Goal: Task Accomplishment & Management: Manage account settings

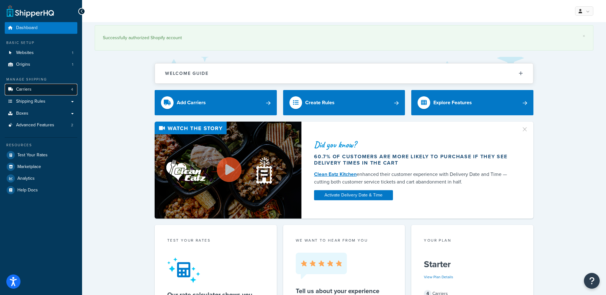
click at [26, 90] on span "Carriers" at bounding box center [23, 89] width 15 height 5
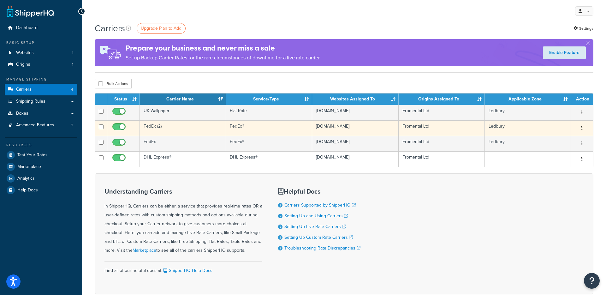
click at [151, 128] on td "FedEx (2)" at bounding box center [183, 127] width 86 height 15
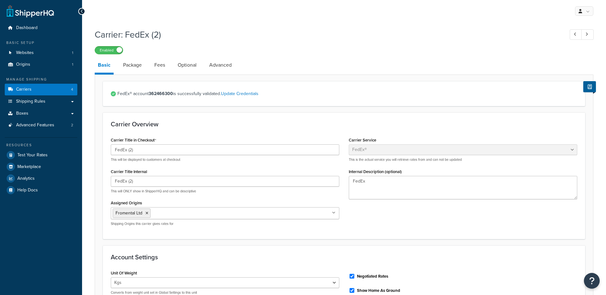
select select "fedEx"
select select "kg"
select select "CM"
select select "REGULAR_PICKUP"
select select "FEDEX_ENVELOPE"
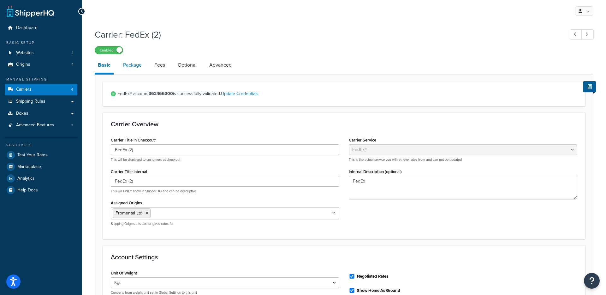
click at [133, 67] on link "Package" at bounding box center [132, 64] width 25 height 15
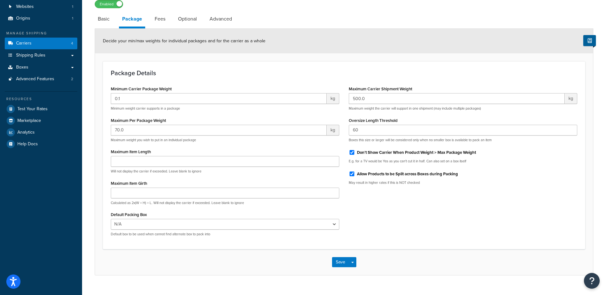
scroll to position [49, 0]
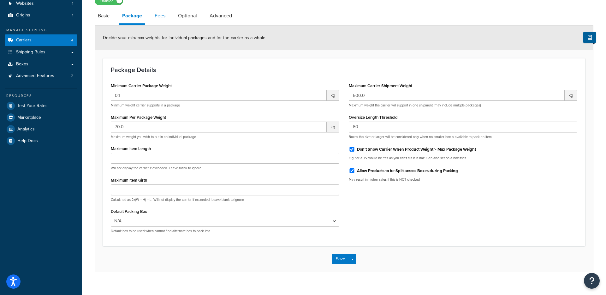
click at [157, 19] on link "Fees" at bounding box center [160, 15] width 17 height 15
select select "AFTER"
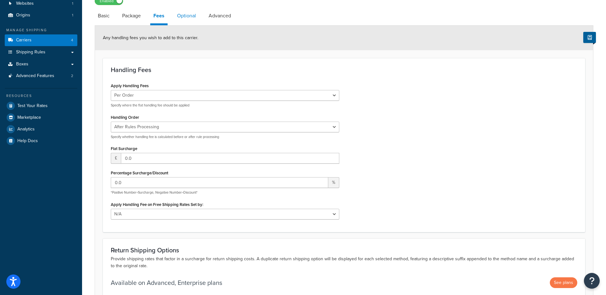
click at [185, 17] on link "Optional" at bounding box center [186, 15] width 25 height 15
select select "business"
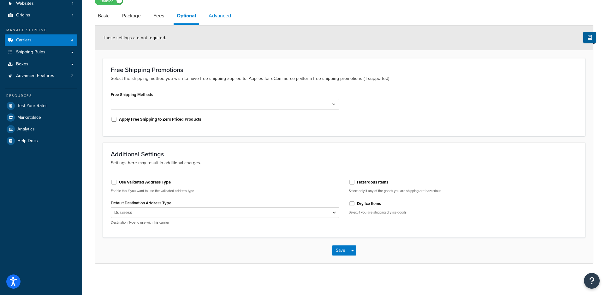
click at [222, 15] on link "Advanced" at bounding box center [220, 15] width 29 height 15
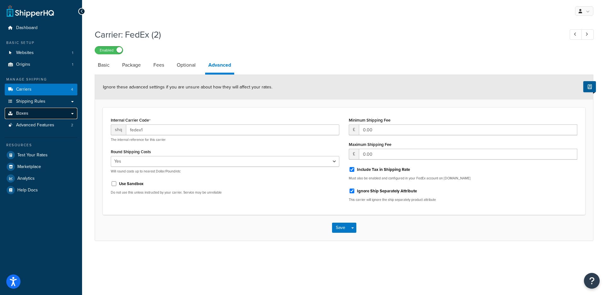
click at [25, 114] on span "Boxes" at bounding box center [22, 113] width 12 height 5
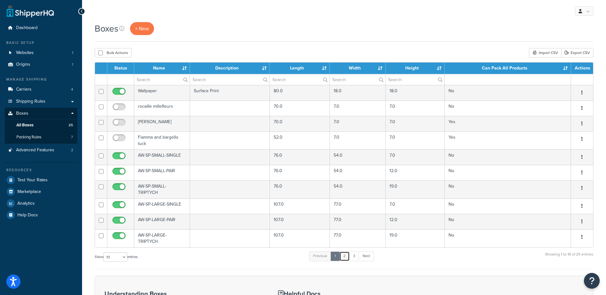
click at [348, 258] on link "2" at bounding box center [345, 255] width 10 height 9
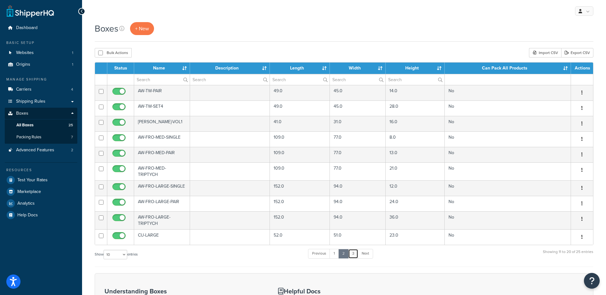
click at [355, 254] on link "3" at bounding box center [353, 253] width 10 height 9
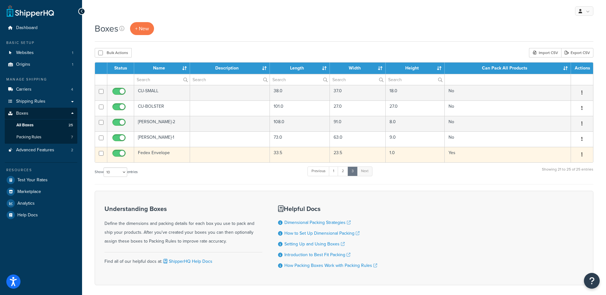
click at [160, 154] on td "Fedex Envelope" at bounding box center [162, 154] width 56 height 15
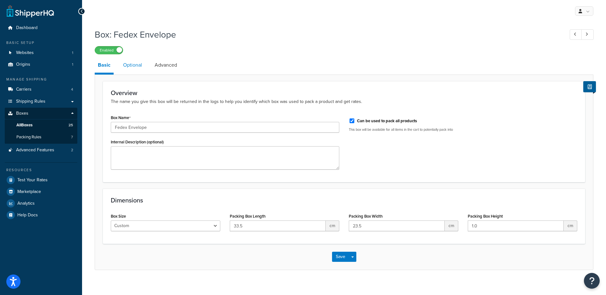
click at [135, 67] on link "Optional" at bounding box center [132, 64] width 25 height 15
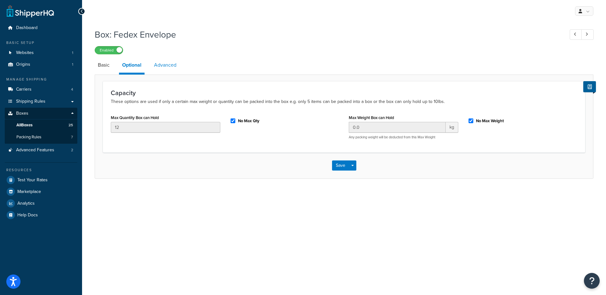
click at [158, 66] on link "Advanced" at bounding box center [165, 64] width 29 height 15
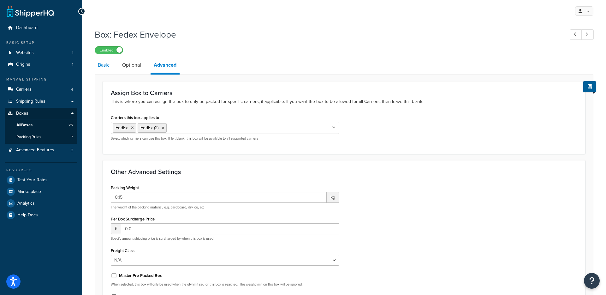
click at [103, 68] on link "Basic" at bounding box center [104, 64] width 18 height 15
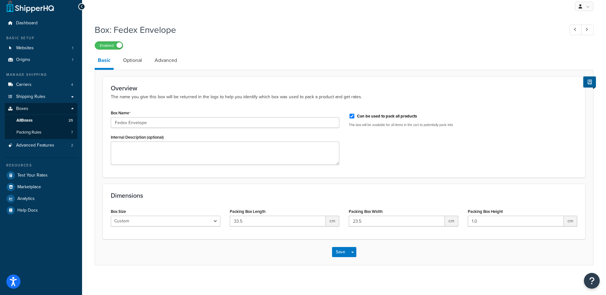
scroll to position [6, 0]
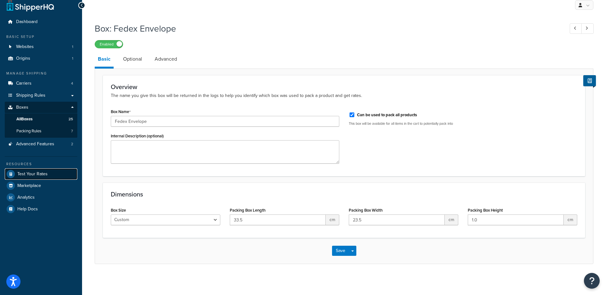
click at [36, 172] on span "Test Your Rates" at bounding box center [32, 174] width 30 height 5
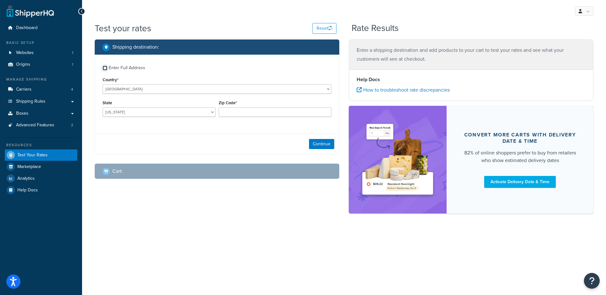
click at [105, 69] on input "Enter Full Address" at bounding box center [105, 68] width 5 height 5
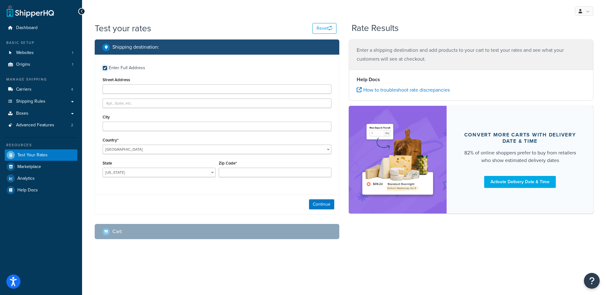
click at [105, 69] on input "Enter Full Address" at bounding box center [105, 68] width 5 height 5
checkbox input "false"
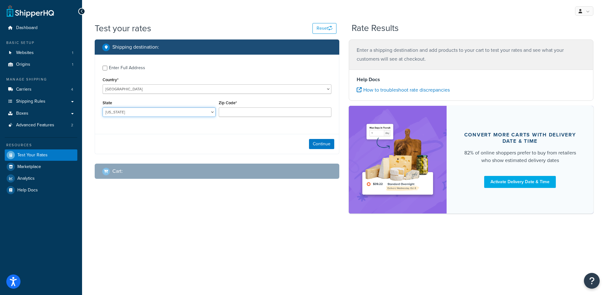
click at [147, 112] on select "Alabama Alaska American Samoa Arizona Arkansas Armed Forces Americas Armed Forc…" at bounding box center [159, 111] width 113 height 9
click at [120, 88] on select "United States United Kingdom Afghanistan Åland Islands Albania Algeria American…" at bounding box center [217, 88] width 229 height 9
select select "AU"
click at [103, 84] on select "United States United Kingdom Afghanistan Åland Islands Albania Algeria American…" at bounding box center [217, 88] width 229 height 9
click at [154, 114] on select "Australian Capital Territory New South Wales Northern Territory Queensland Sout…" at bounding box center [159, 111] width 113 height 9
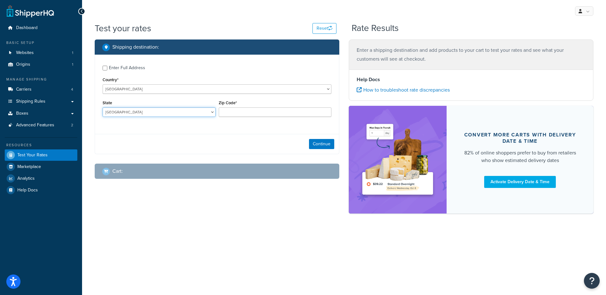
click at [147, 111] on select "Australian Capital Territory New South Wales Northern Territory Queensland Sout…" at bounding box center [159, 111] width 113 height 9
select select "VIC"
click at [103, 108] on select "Australian Capital Territory New South Wales Northern Territory Queensland Sout…" at bounding box center [159, 111] width 113 height 9
click at [265, 113] on input "Zip Code*" at bounding box center [275, 111] width 113 height 9
paste input "3000"
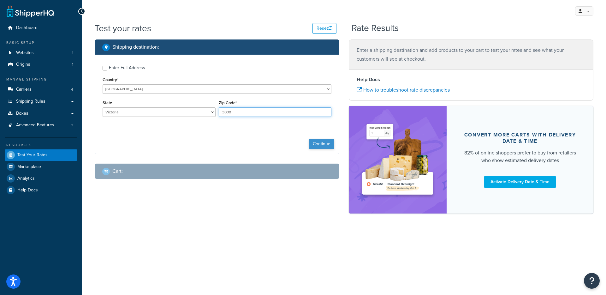
type input "3000"
click at [329, 146] on button "Continue" at bounding box center [321, 144] width 25 height 10
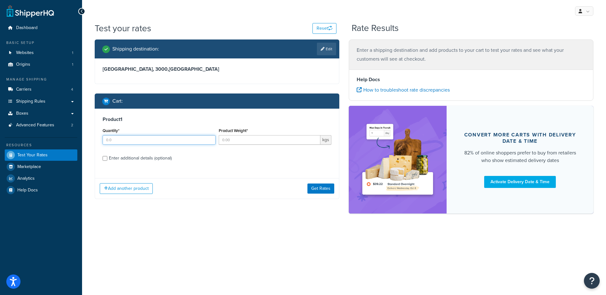
click at [138, 143] on input "Quantity*" at bounding box center [159, 139] width 113 height 9
type input "6"
click at [246, 137] on input "Product Weight*" at bounding box center [270, 139] width 102 height 9
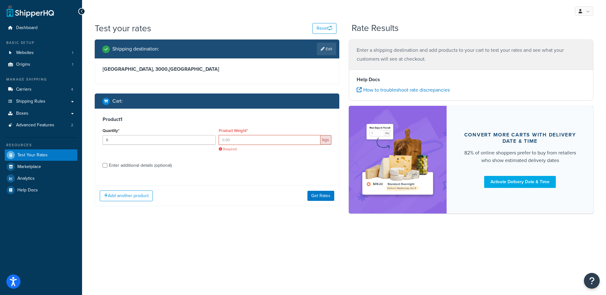
click at [246, 139] on input "Product Weight*" at bounding box center [270, 139] width 102 height 9
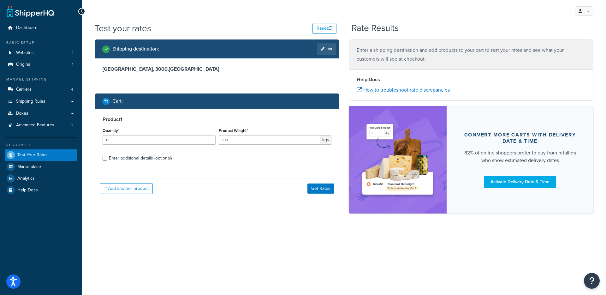
click at [325, 139] on span "kgs" at bounding box center [326, 139] width 11 height 9
click at [328, 141] on span "kgs" at bounding box center [326, 139] width 11 height 9
drag, startPoint x: 261, startPoint y: 140, endPoint x: 209, endPoint y: 140, distance: 51.8
click at [209, 140] on div "Quantity* 6 Product Weight* 100 kgs" at bounding box center [217, 137] width 232 height 23
type input "0.1"
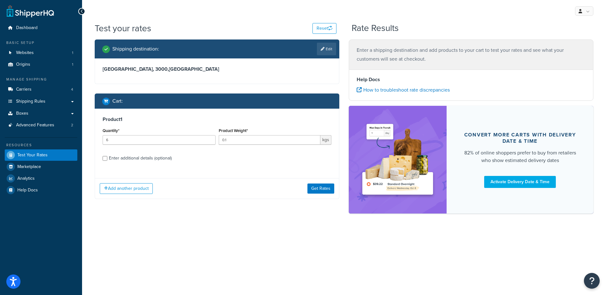
click at [131, 159] on div "Enter additional details (optional)" at bounding box center [140, 158] width 63 height 9
click at [107, 159] on input "Enter additional details (optional)" at bounding box center [105, 158] width 5 height 5
checkbox input "true"
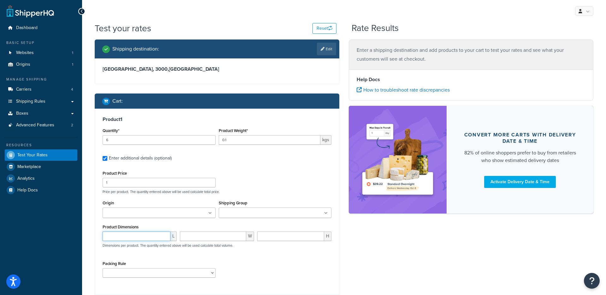
click at [139, 240] on input "number" at bounding box center [137, 236] width 68 height 9
click at [22, 89] on span "Carriers" at bounding box center [23, 89] width 15 height 5
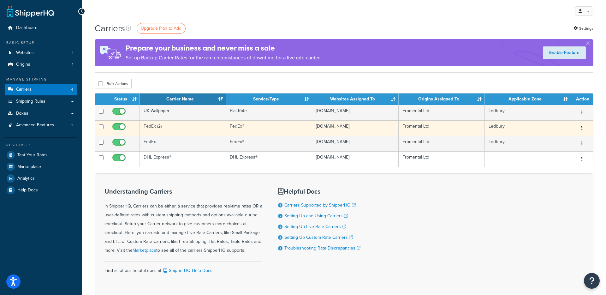
click at [151, 127] on td "FedEx (2)" at bounding box center [183, 127] width 86 height 15
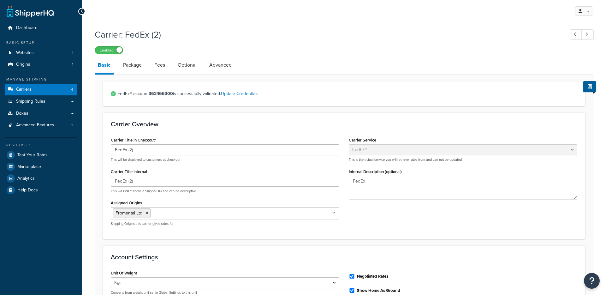
select select "fedEx"
select select "kg"
select select "CM"
select select "REGULAR_PICKUP"
select select "FEDEX_ENVELOPE"
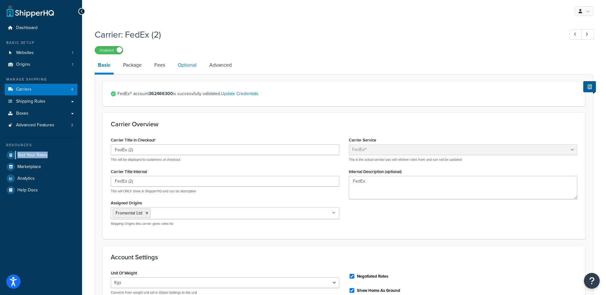
click at [188, 65] on link "Optional" at bounding box center [187, 64] width 25 height 15
select select "business"
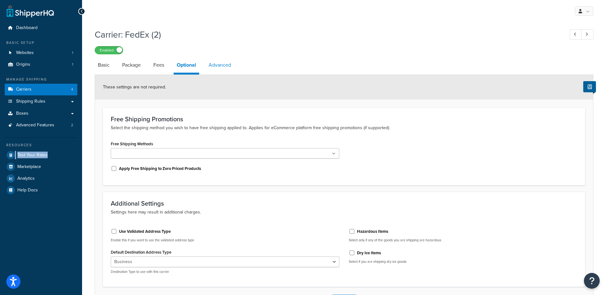
click at [214, 67] on link "Advanced" at bounding box center [220, 64] width 29 height 15
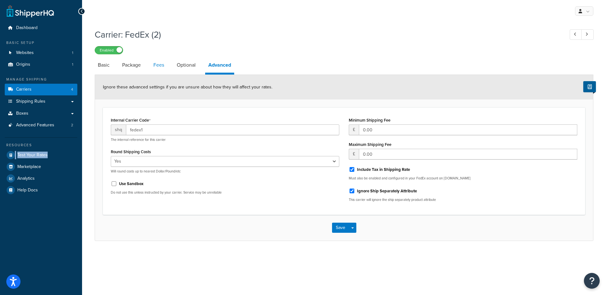
click at [157, 69] on link "Fees" at bounding box center [158, 64] width 17 height 15
select select "AFTER"
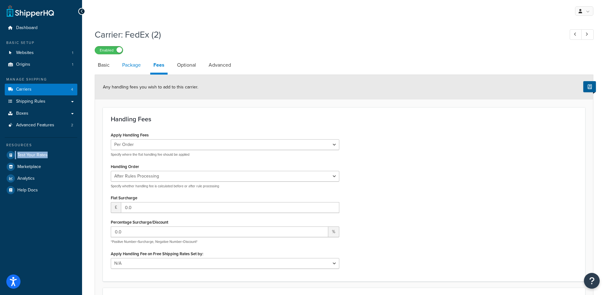
click at [131, 67] on link "Package" at bounding box center [131, 64] width 25 height 15
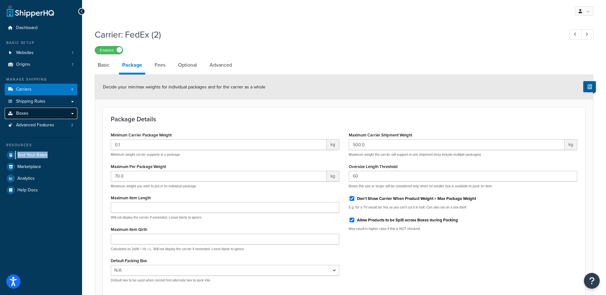
click at [25, 112] on span "Boxes" at bounding box center [22, 113] width 12 height 5
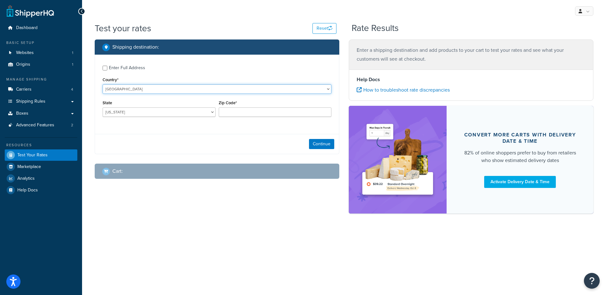
click at [122, 88] on select "United States United Kingdom Afghanistan Åland Islands Albania Algeria American…" at bounding box center [217, 88] width 229 height 9
select select "AU"
click at [103, 84] on select "United States United Kingdom Afghanistan Åland Islands Albania Algeria American…" at bounding box center [217, 88] width 229 height 9
click at [141, 114] on select "Australian Capital Territory New South Wales Northern Territory Queensland Sout…" at bounding box center [159, 111] width 113 height 9
select select "VIC"
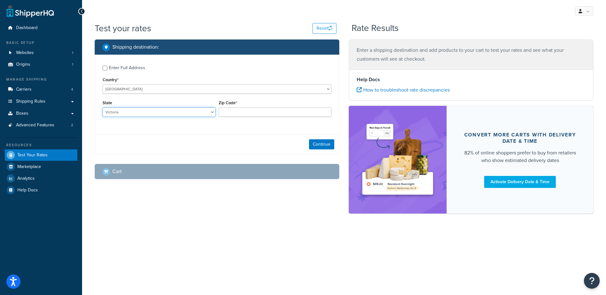
click at [103, 108] on select "Australian Capital Territory New South Wales Northern Territory Queensland Sout…" at bounding box center [159, 111] width 113 height 9
click at [256, 111] on input "Zip Code*" at bounding box center [275, 111] width 113 height 9
type input "3000"
click at [324, 144] on button "Continue" at bounding box center [321, 144] width 25 height 10
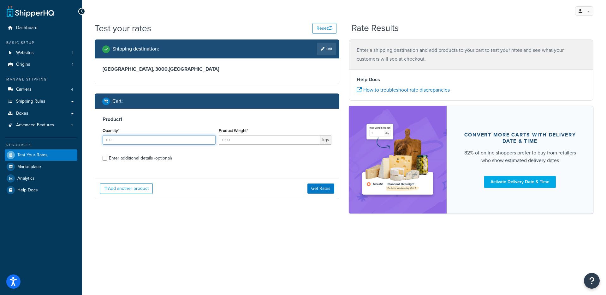
click at [141, 141] on input "Quantity*" at bounding box center [159, 139] width 113 height 9
type input "6"
click at [256, 141] on input "Product Weight*" at bounding box center [270, 139] width 102 height 9
type input "0.1"
click at [131, 159] on div "Enter additional details (optional)" at bounding box center [140, 158] width 63 height 9
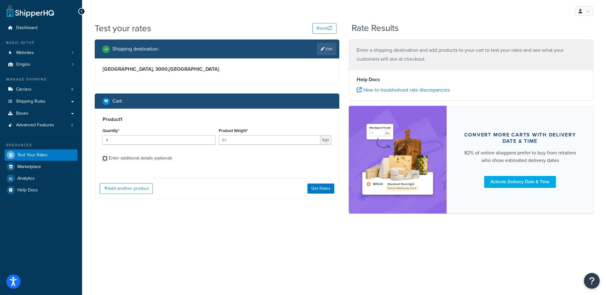
click at [107, 159] on input "Enter additional details (optional)" at bounding box center [105, 158] width 5 height 5
checkbox input "true"
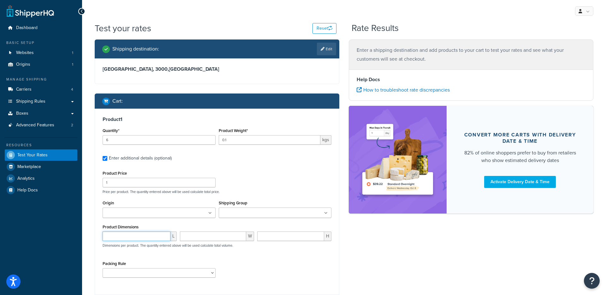
click at [153, 238] on input "number" at bounding box center [137, 236] width 68 height 9
type input "34"
type input "2"
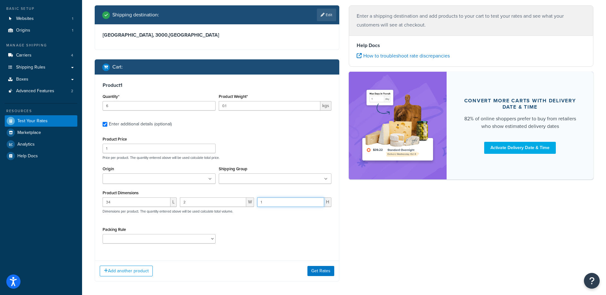
scroll to position [34, 0]
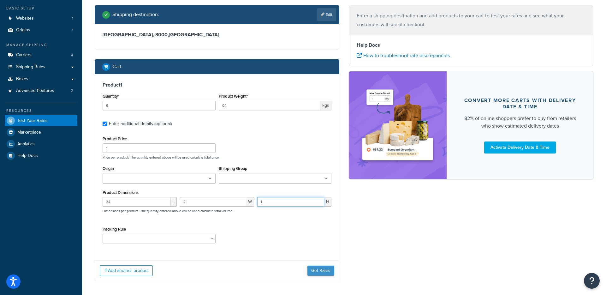
type input "1"
click at [320, 274] on button "Get Rates" at bounding box center [321, 271] width 27 height 10
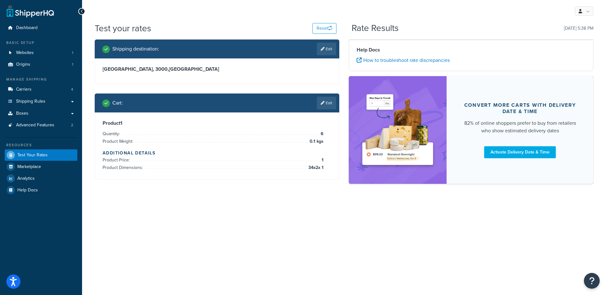
scroll to position [0, 0]
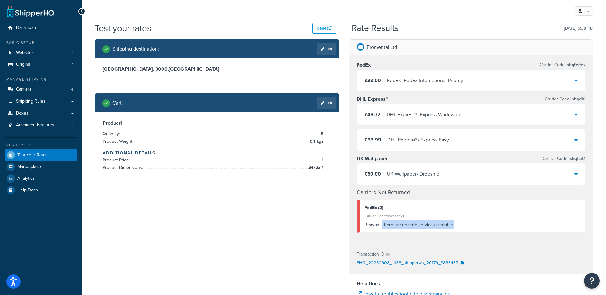
drag, startPoint x: 382, startPoint y: 225, endPoint x: 457, endPoint y: 226, distance: 75.2
click at [457, 226] on div "Reason: There are no valid services available." at bounding box center [473, 224] width 216 height 9
click at [327, 105] on link "Edit" at bounding box center [326, 103] width 19 height 13
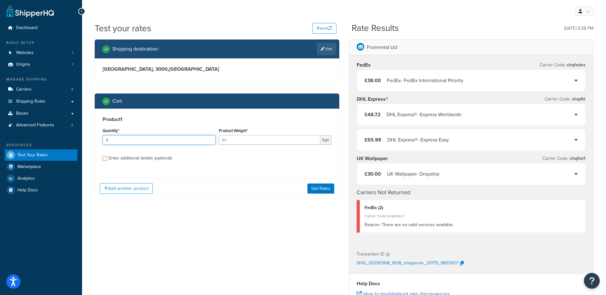
click at [121, 141] on input "6" at bounding box center [159, 139] width 113 height 9
type input "5"
click at [210, 142] on input "5" at bounding box center [159, 139] width 113 height 9
click at [317, 190] on button "Get Rates" at bounding box center [321, 189] width 27 height 10
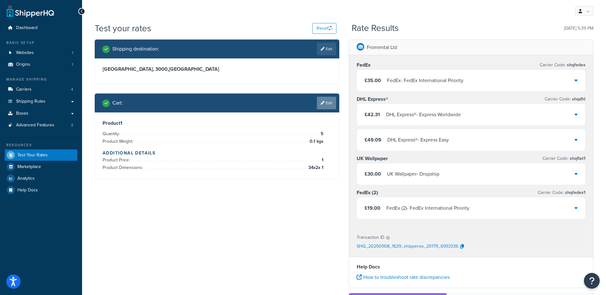
click at [326, 105] on link "Edit" at bounding box center [326, 103] width 19 height 13
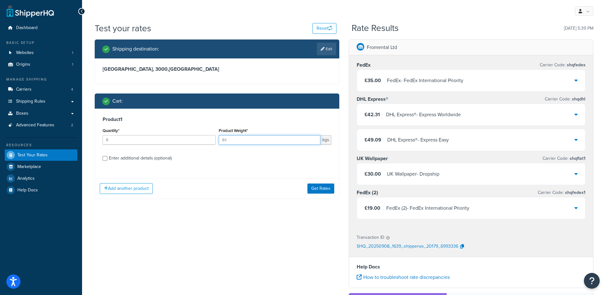
click at [225, 142] on input "0.1" at bounding box center [270, 139] width 102 height 9
type input "0.05"
click at [316, 187] on button "Get Rates" at bounding box center [321, 189] width 27 height 10
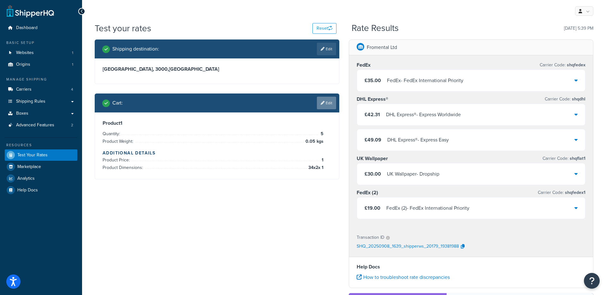
click at [329, 104] on link "Edit" at bounding box center [326, 103] width 19 height 13
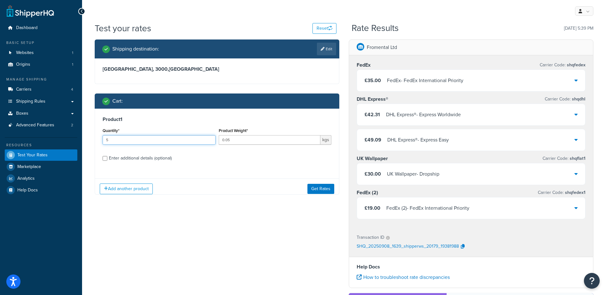
click at [114, 141] on input "5" at bounding box center [159, 139] width 113 height 9
type input "6"
click at [212, 138] on input "6" at bounding box center [159, 139] width 113 height 9
click at [320, 190] on button "Get Rates" at bounding box center [321, 189] width 27 height 10
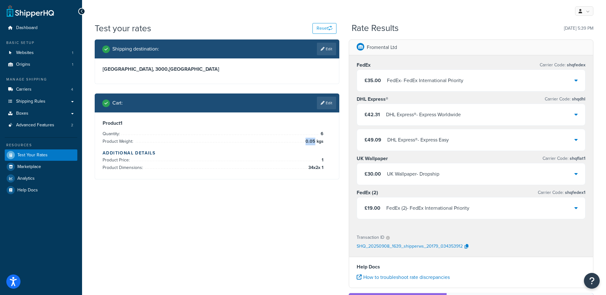
drag, startPoint x: 315, startPoint y: 141, endPoint x: 306, endPoint y: 141, distance: 8.8
click at [306, 141] on span "0.05 kgs" at bounding box center [314, 142] width 20 height 8
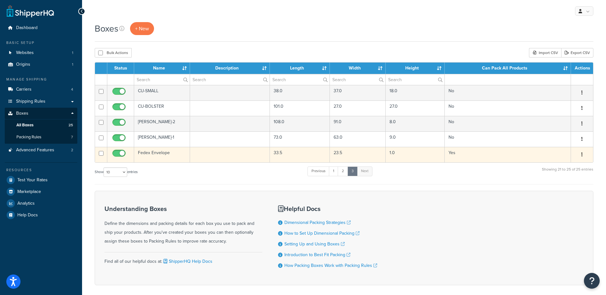
click at [156, 153] on td "Fedex Envelope" at bounding box center [162, 154] width 56 height 15
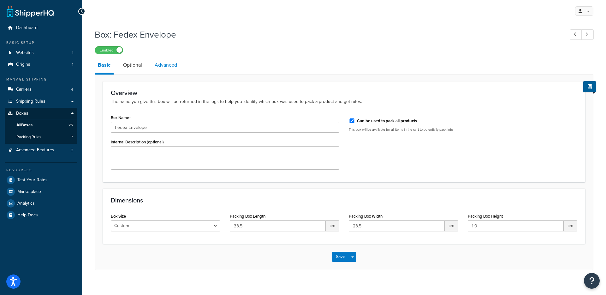
click at [156, 67] on link "Advanced" at bounding box center [166, 64] width 29 height 15
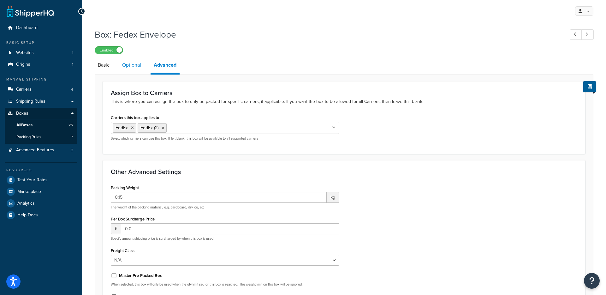
click at [134, 66] on link "Optional" at bounding box center [131, 64] width 25 height 15
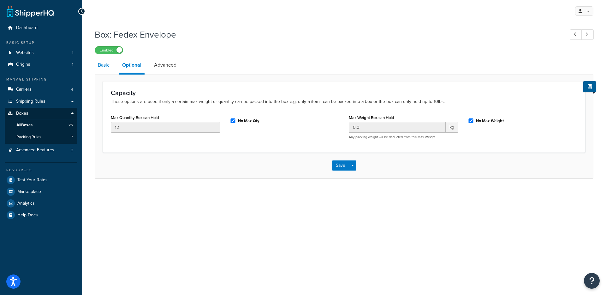
click at [105, 66] on link "Basic" at bounding box center [104, 64] width 18 height 15
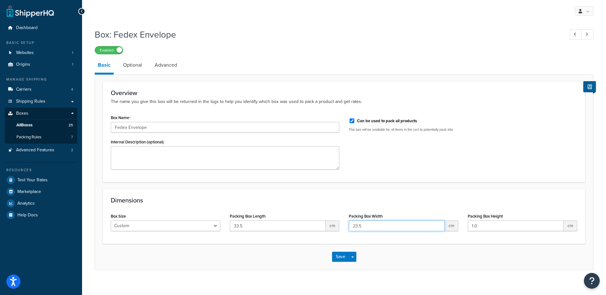
drag, startPoint x: 354, startPoint y: 227, endPoint x: 365, endPoint y: 227, distance: 11.1
click at [365, 227] on input "23.5" at bounding box center [397, 225] width 96 height 11
click at [134, 66] on link "Optional" at bounding box center [132, 64] width 25 height 15
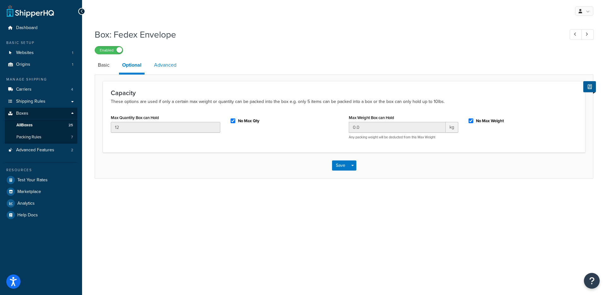
click at [168, 68] on link "Advanced" at bounding box center [165, 64] width 29 height 15
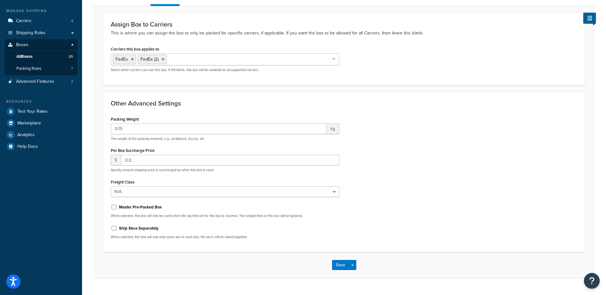
scroll to position [68, 0]
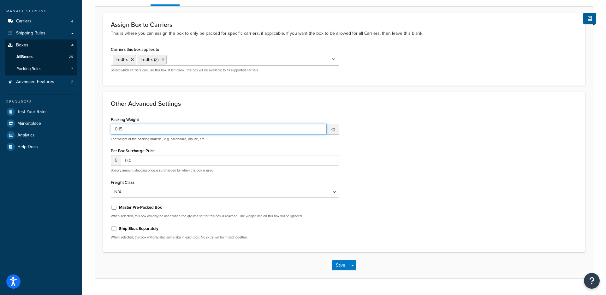
drag, startPoint x: 124, startPoint y: 131, endPoint x: 111, endPoint y: 131, distance: 13.3
click at [111, 131] on input "0.15" at bounding box center [219, 129] width 216 height 11
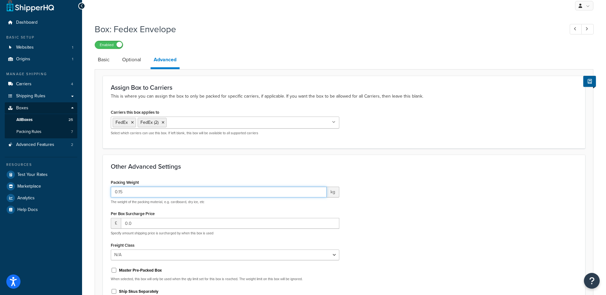
scroll to position [4, 0]
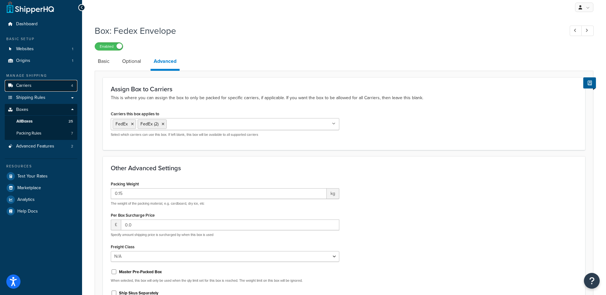
click at [19, 88] on span "Carriers" at bounding box center [23, 85] width 15 height 5
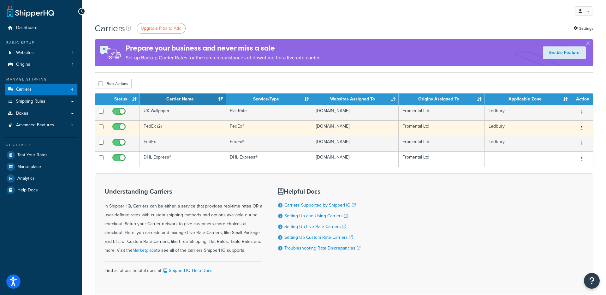
click at [159, 128] on td "FedEx (2)" at bounding box center [183, 127] width 86 height 15
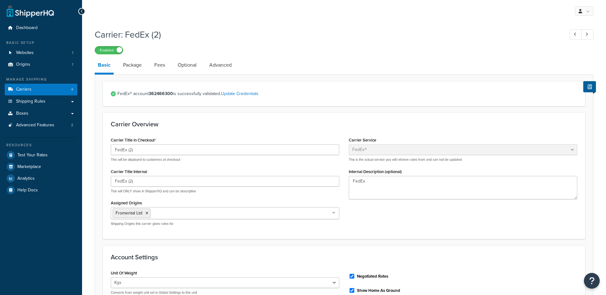
select select "fedEx"
select select "kg"
select select "CM"
select select "REGULAR_PICKUP"
select select "FEDEX_ENVELOPE"
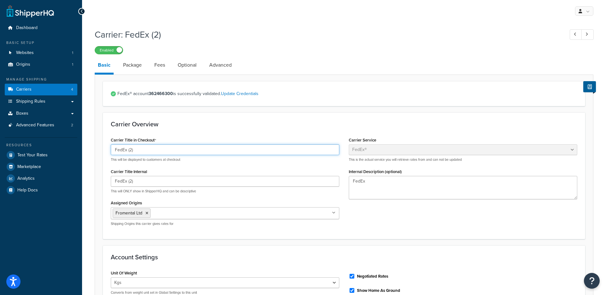
drag, startPoint x: 136, startPoint y: 151, endPoint x: 130, endPoint y: 153, distance: 6.4
click at [129, 152] on input "FedEx (2)" at bounding box center [225, 149] width 229 height 11
type input "FedEx"
drag, startPoint x: 132, startPoint y: 182, endPoint x: 128, endPoint y: 183, distance: 4.1
click at [128, 183] on input "FedEx (2)" at bounding box center [225, 181] width 229 height 11
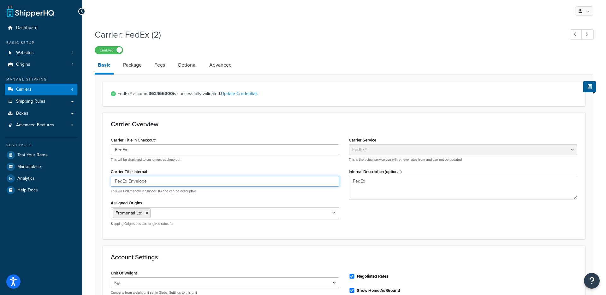
type input "FedEx Envelope"
click at [143, 152] on input "FedEx" at bounding box center [225, 149] width 229 height 11
drag, startPoint x: 129, startPoint y: 149, endPoint x: 106, endPoint y: 149, distance: 22.7
click at [106, 149] on div "Carrier Title in Checkout FedEx Samples This will be displayed to customers at …" at bounding box center [225, 182] width 238 height 95
drag, startPoint x: 141, startPoint y: 152, endPoint x: 112, endPoint y: 149, distance: 29.5
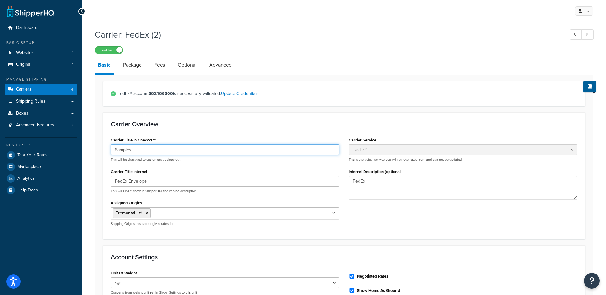
click at [112, 149] on input "Samples" at bounding box center [225, 149] width 229 height 11
type input "Samples"
drag, startPoint x: 156, startPoint y: 183, endPoint x: 107, endPoint y: 180, distance: 49.0
click at [107, 180] on div "Carrier Title in Checkout Samples This will be displayed to customers at checko…" at bounding box center [225, 182] width 238 height 95
click at [132, 184] on input "FedEx Envelope" at bounding box center [225, 181] width 229 height 11
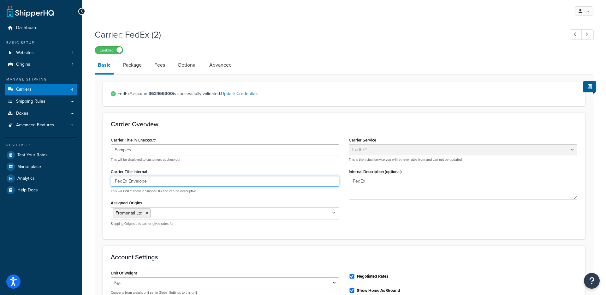
click at [128, 183] on input "FedEx Envelope" at bounding box center [225, 181] width 229 height 11
click at [157, 182] on input "FedEx (Envelope" at bounding box center [225, 181] width 229 height 11
click at [130, 184] on input "FedEx (Envelope" at bounding box center [225, 181] width 229 height 11
type input "FedEx Envelope"
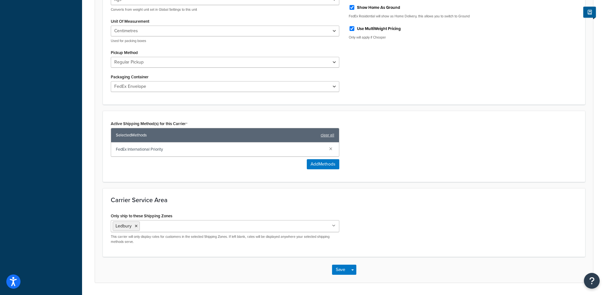
scroll to position [283, 0]
click at [340, 272] on button "Save" at bounding box center [340, 269] width 17 height 10
